Goal: Transaction & Acquisition: Purchase product/service

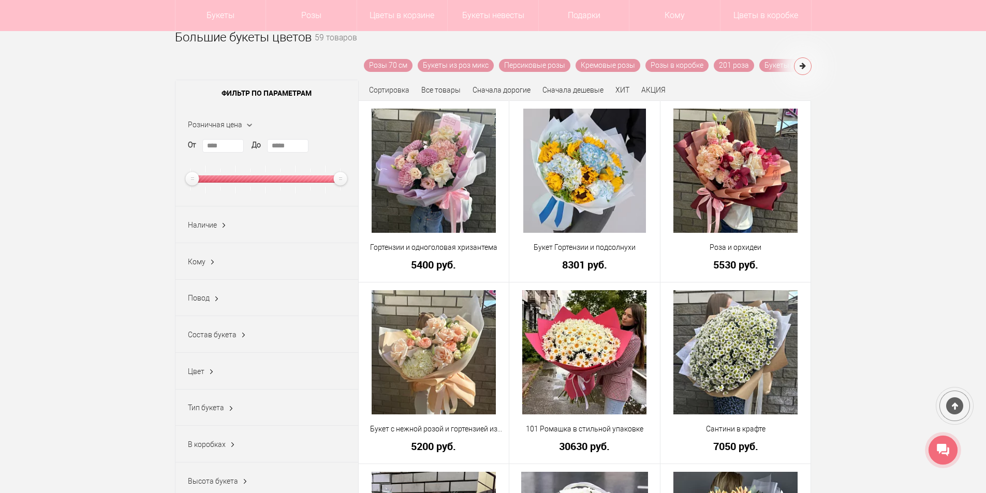
scroll to position [155, 0]
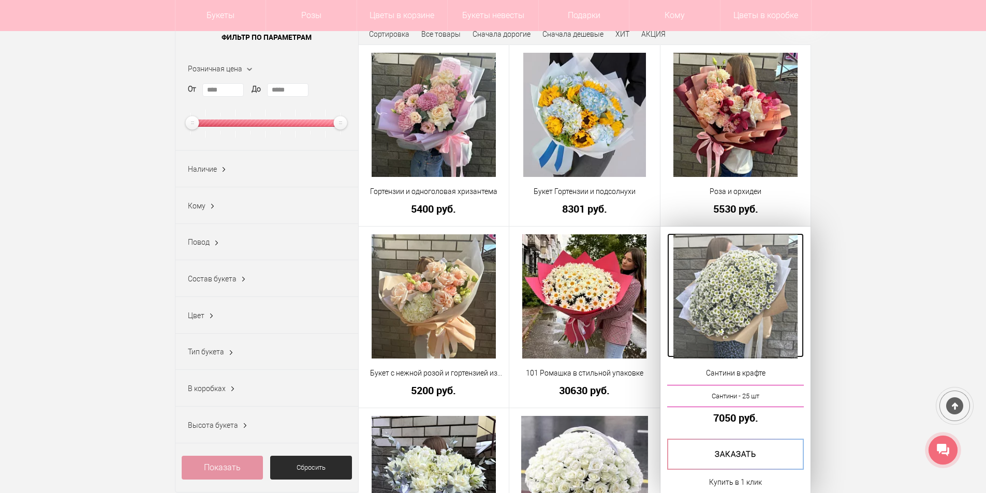
click at [754, 295] on img at bounding box center [735, 296] width 124 height 124
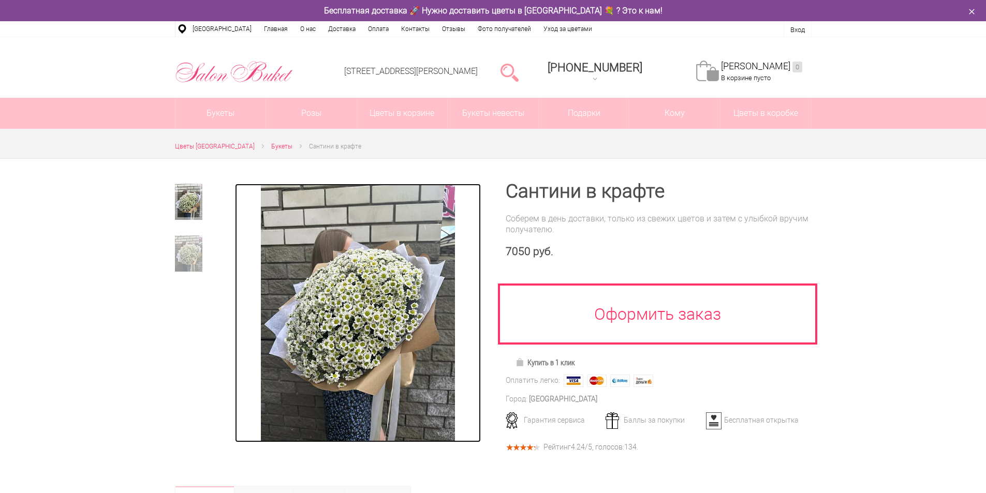
click at [387, 327] on img at bounding box center [358, 313] width 194 height 259
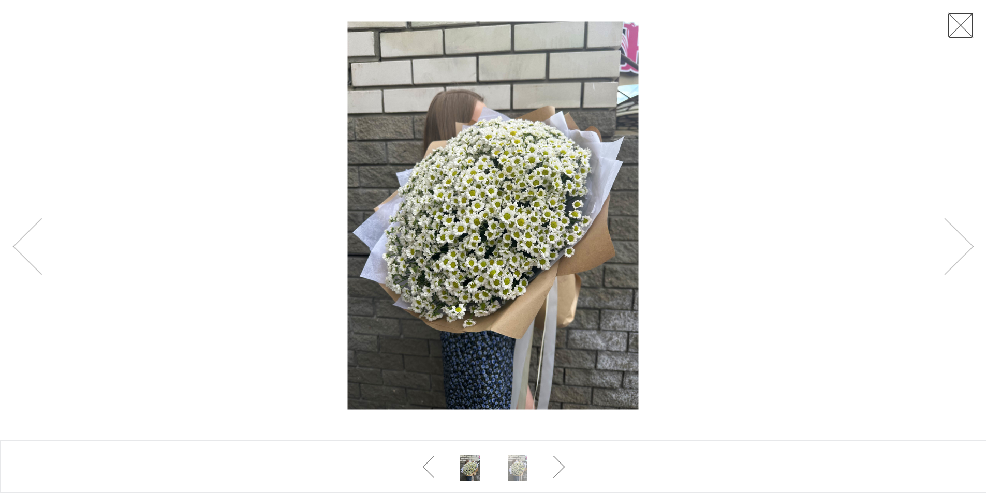
click at [964, 22] on link at bounding box center [961, 25] width 26 height 26
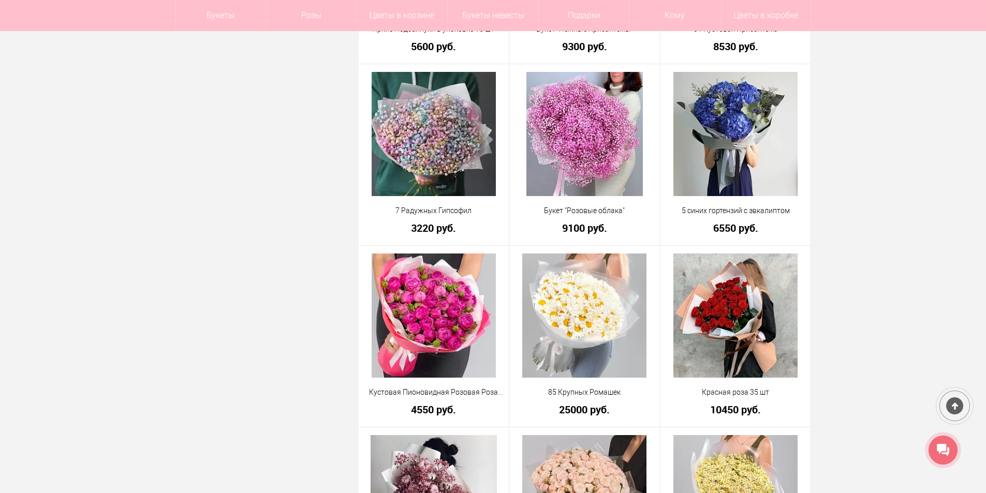
scroll to position [1604, 0]
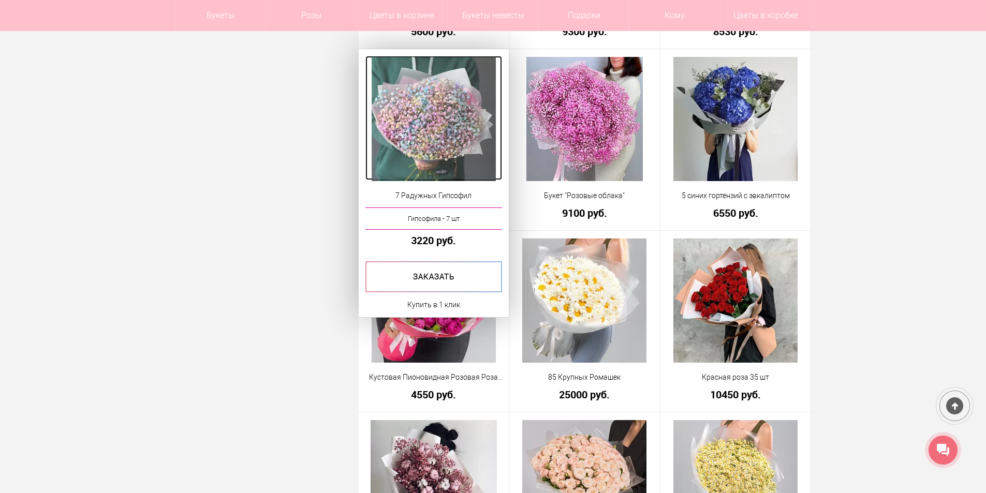
click at [456, 124] on img at bounding box center [434, 119] width 124 height 124
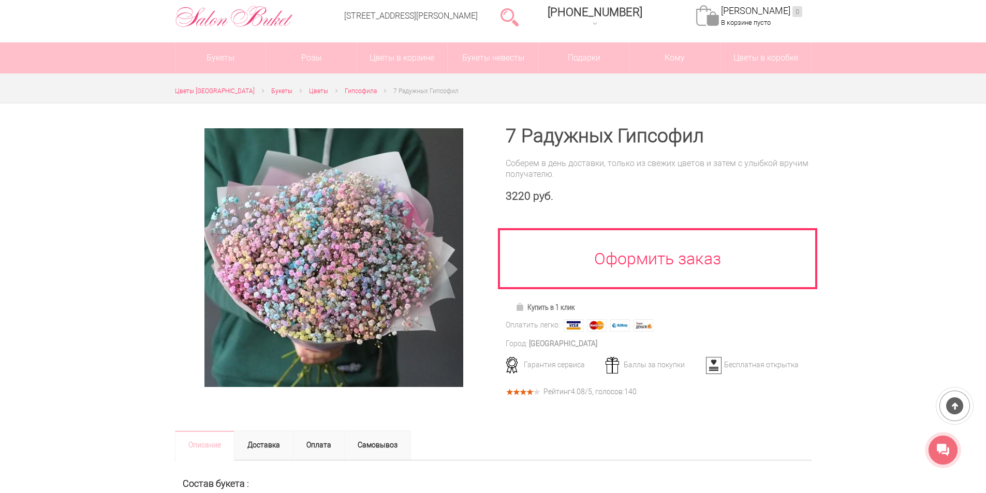
scroll to position [52, 0]
